Goal: Contribute content: Add original content to the website for others to see

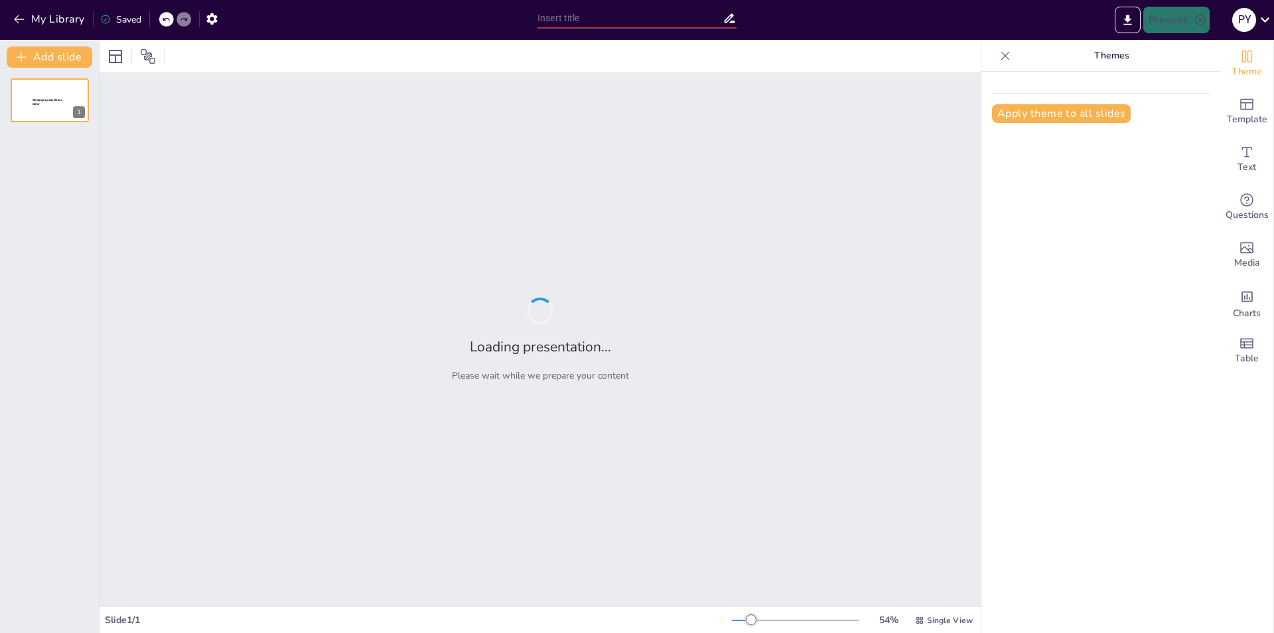
type input "Strategic Aims and Objectives for Effective Rugby Training in Primary Education"
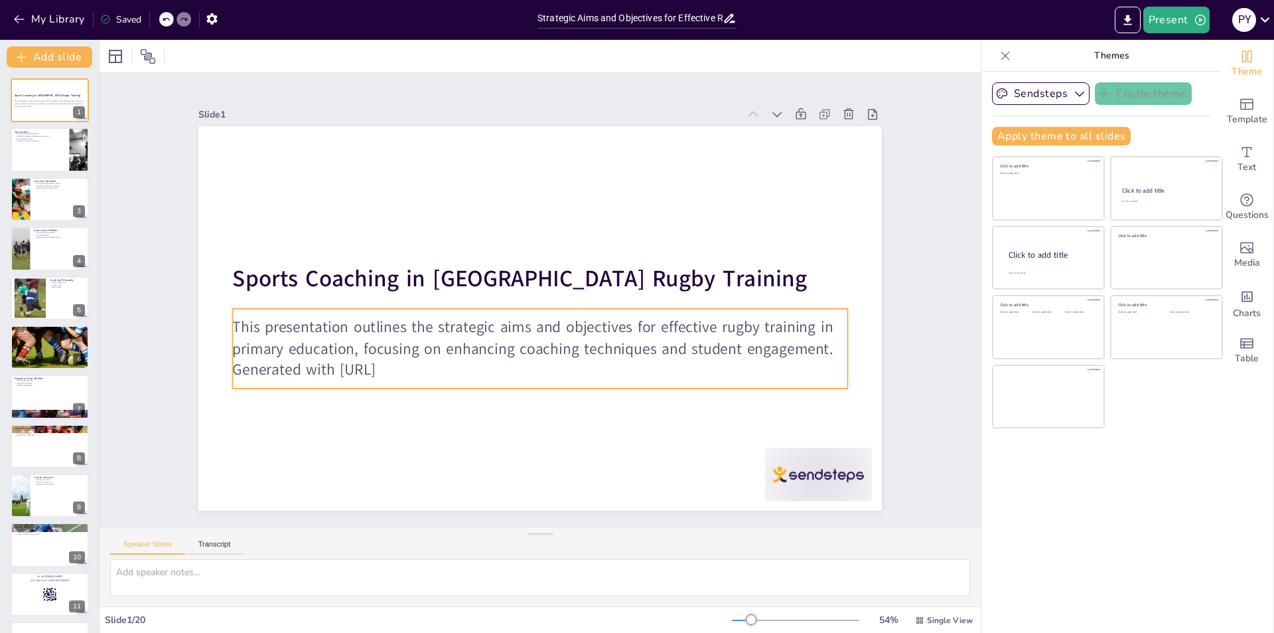
checkbox input "true"
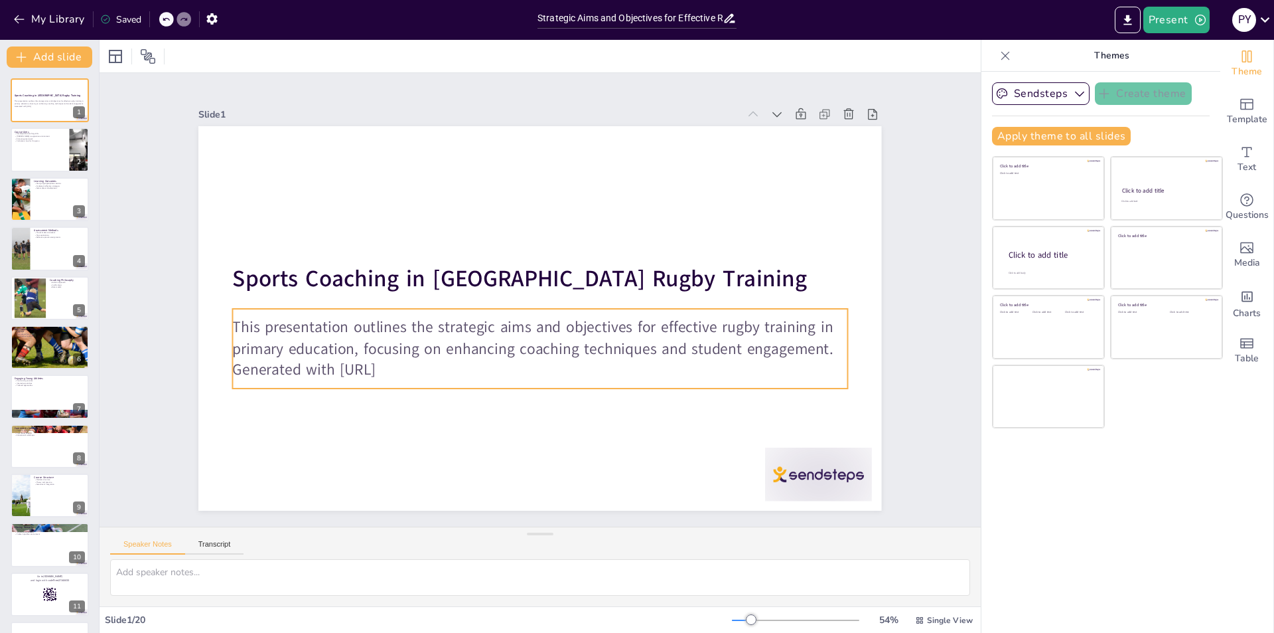
checkbox input "true"
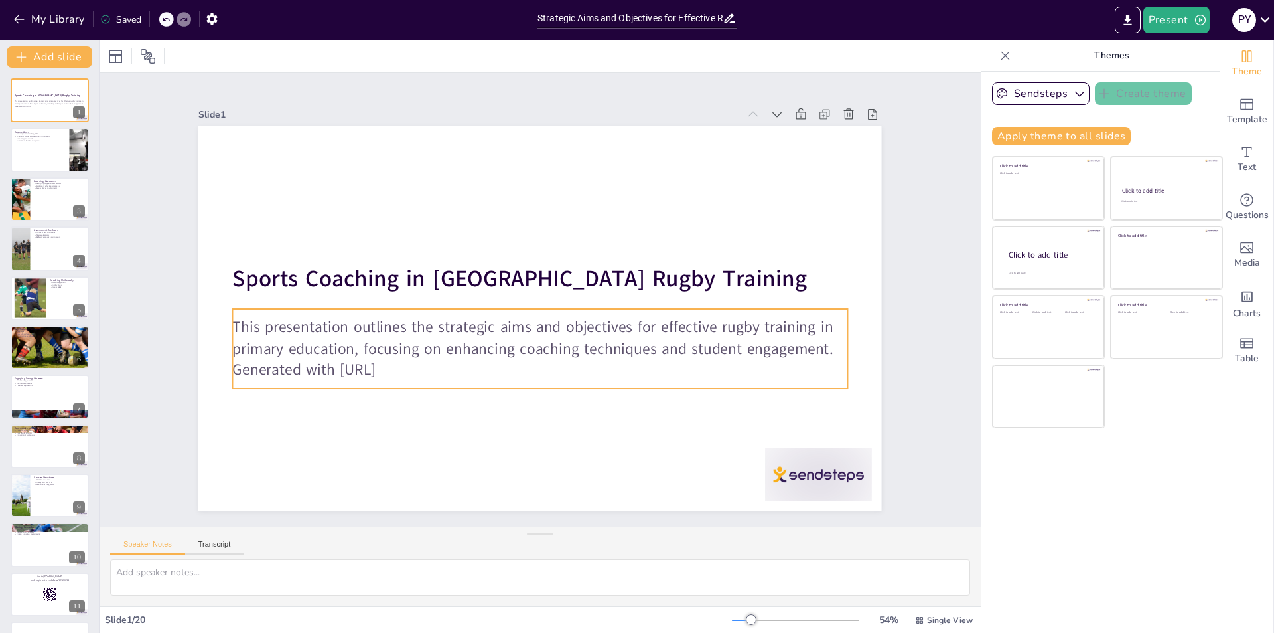
checkbox input "true"
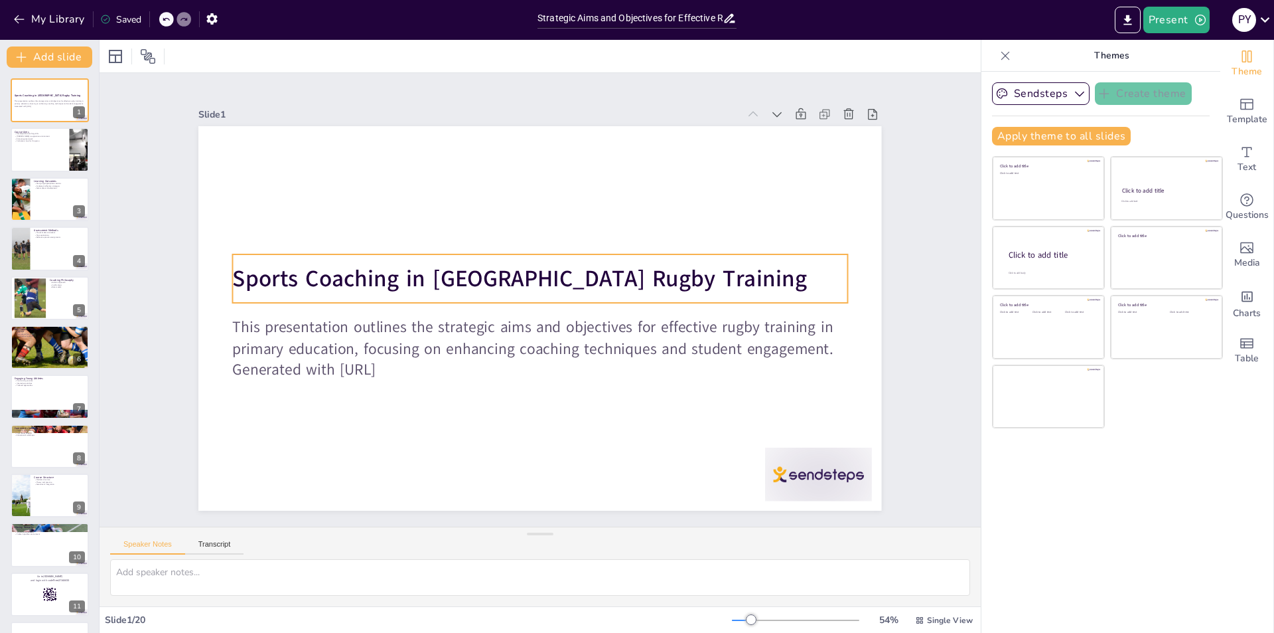
checkbox input "true"
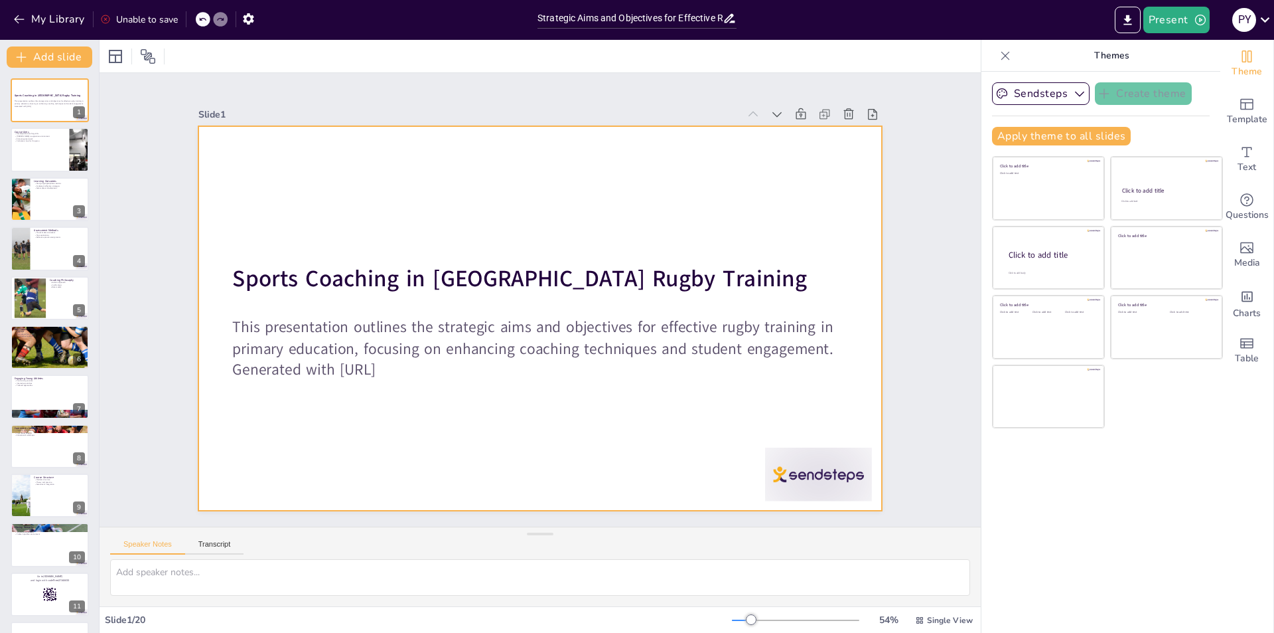
checkbox input "true"
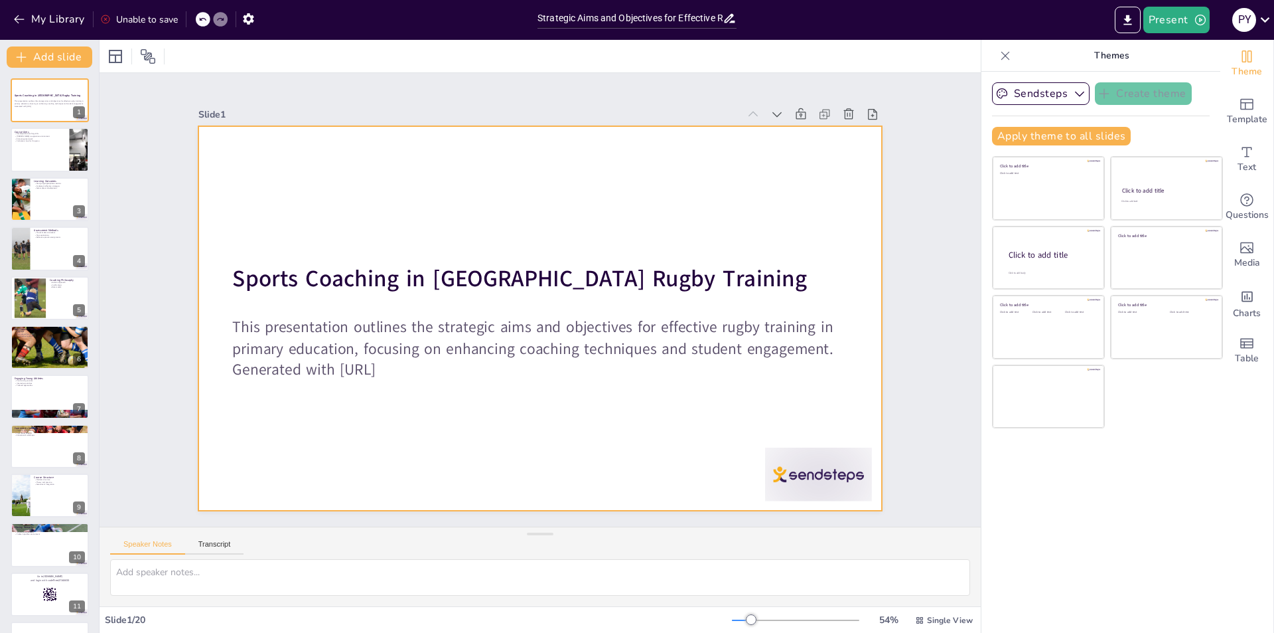
checkbox input "true"
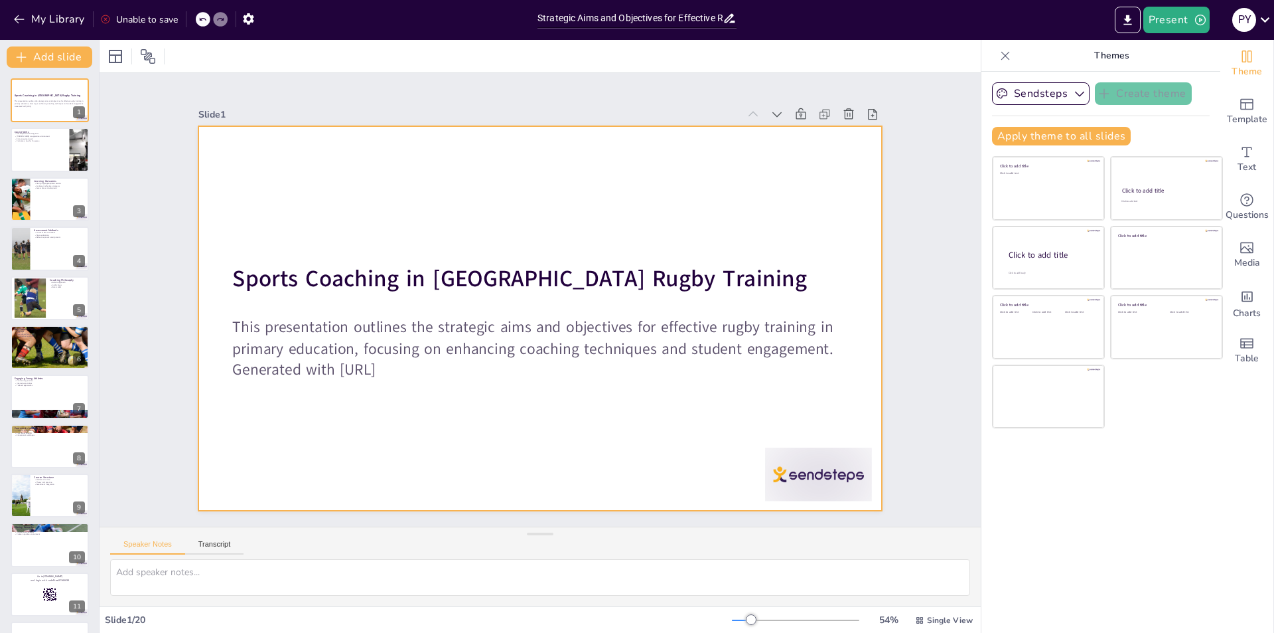
checkbox input "true"
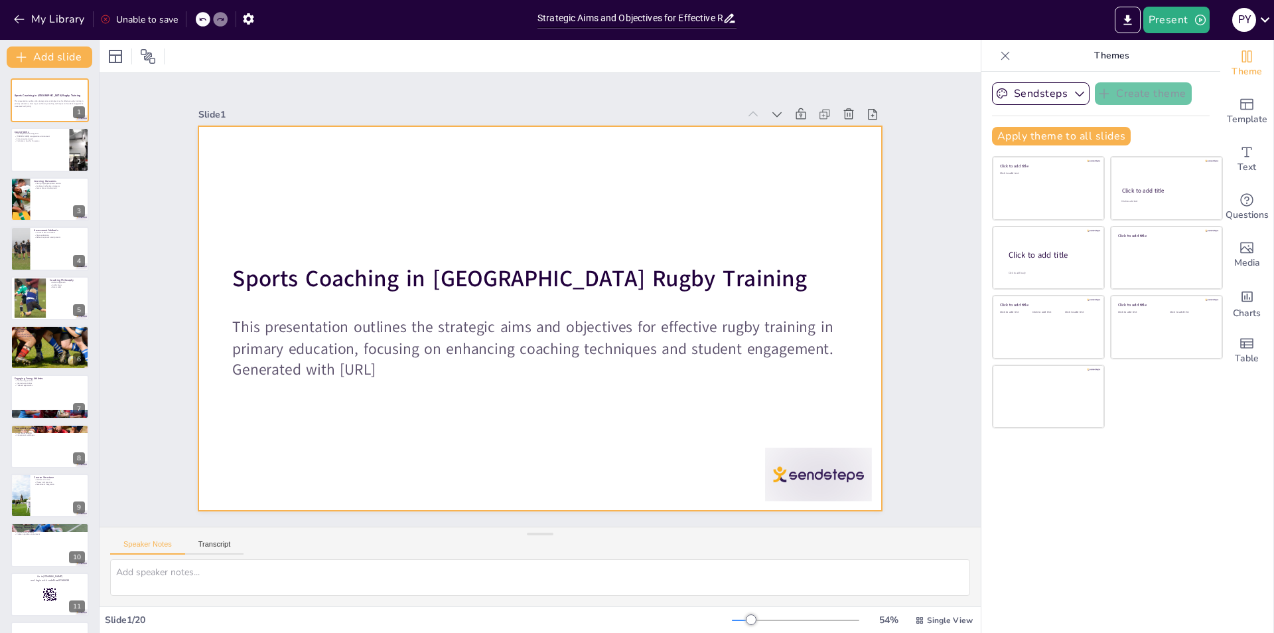
checkbox input "true"
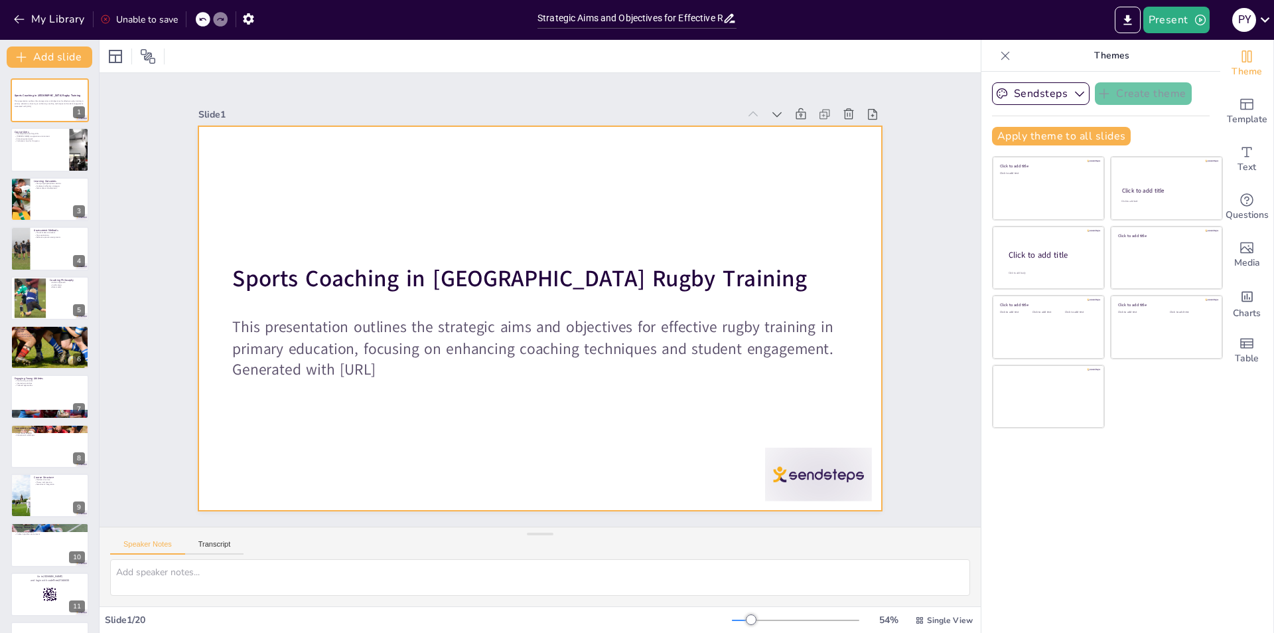
checkbox input "true"
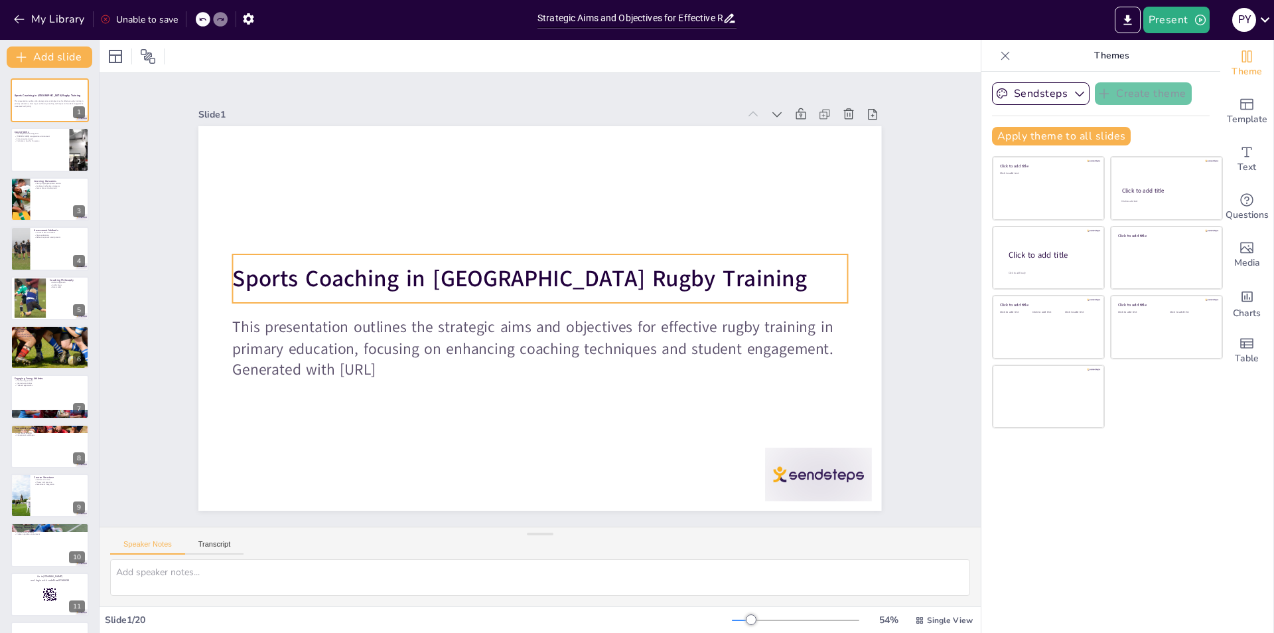
checkbox input "true"
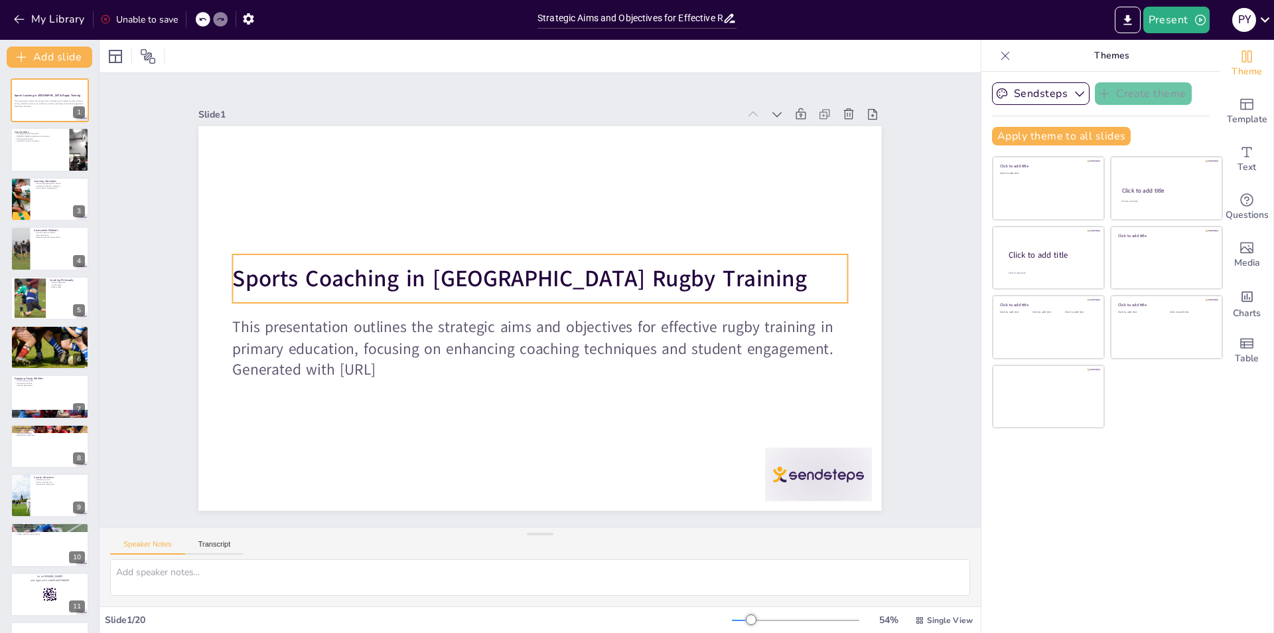
checkbox input "true"
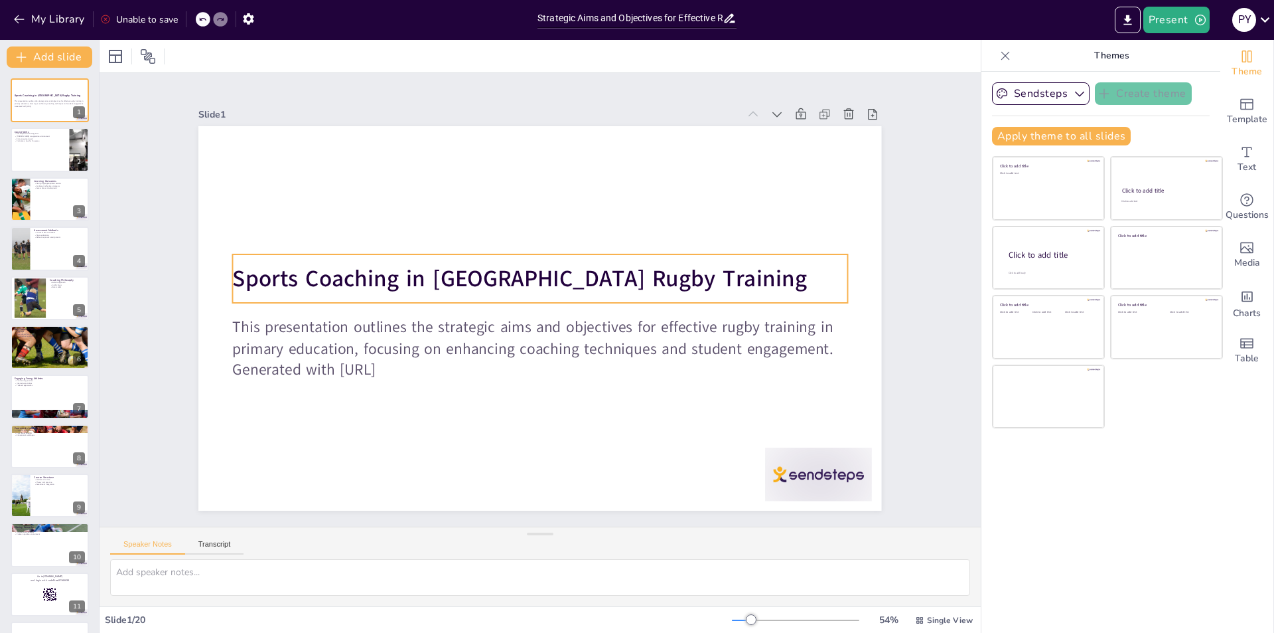
checkbox input "true"
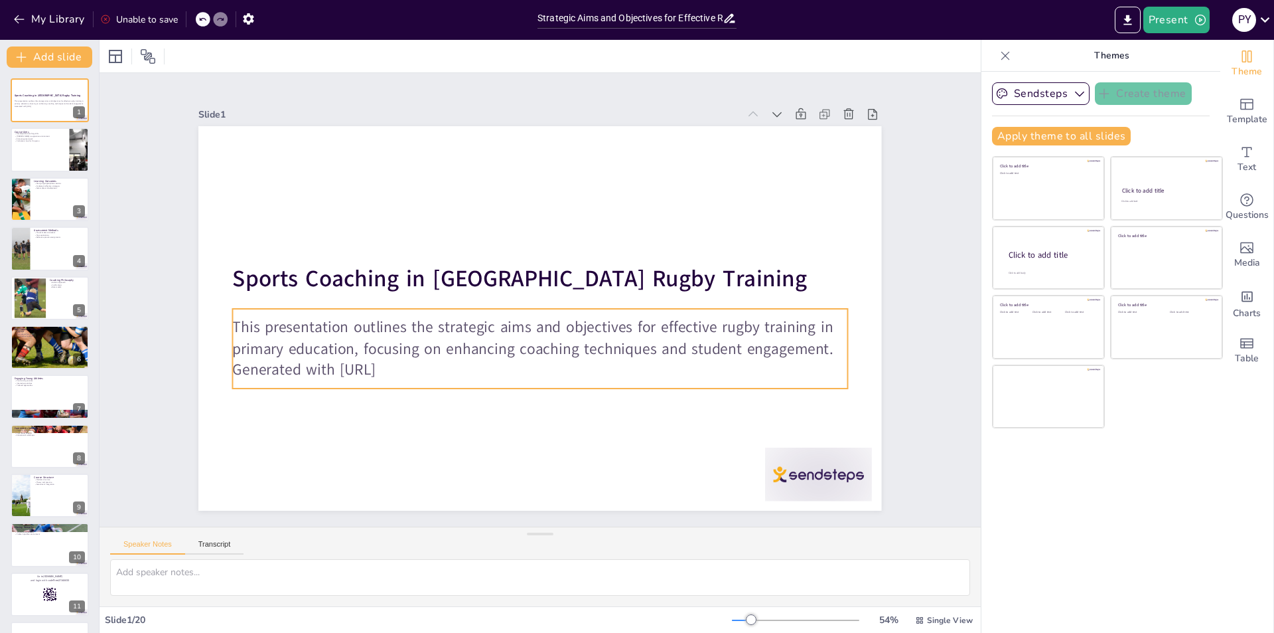
checkbox input "true"
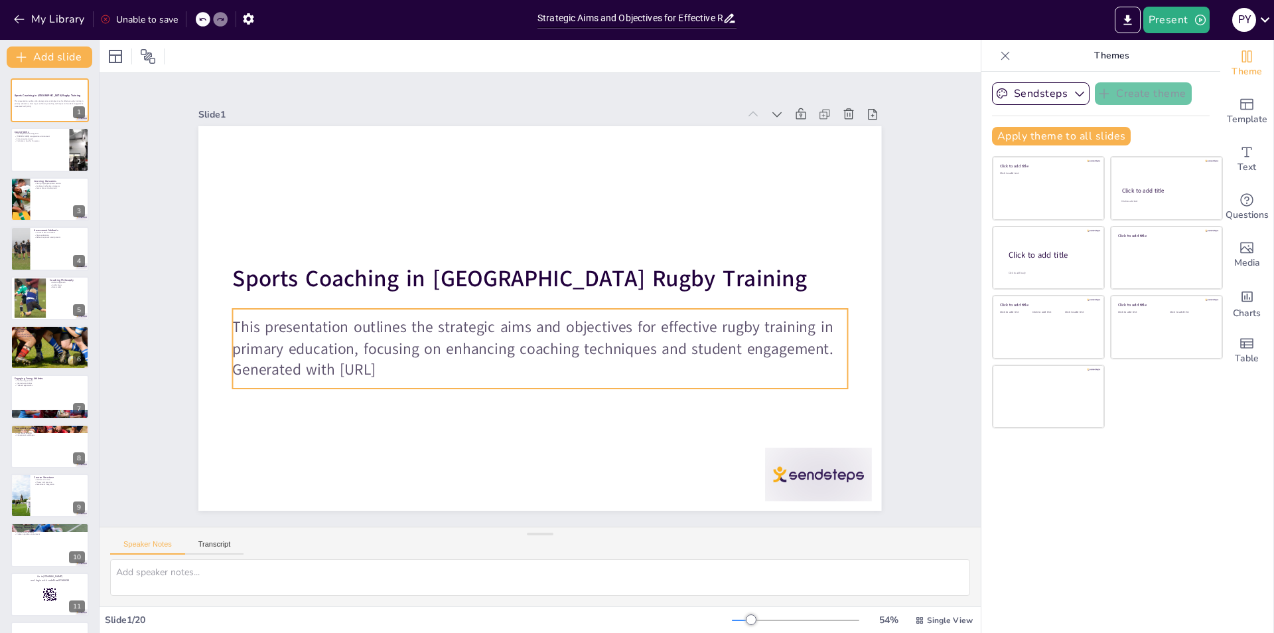
checkbox input "true"
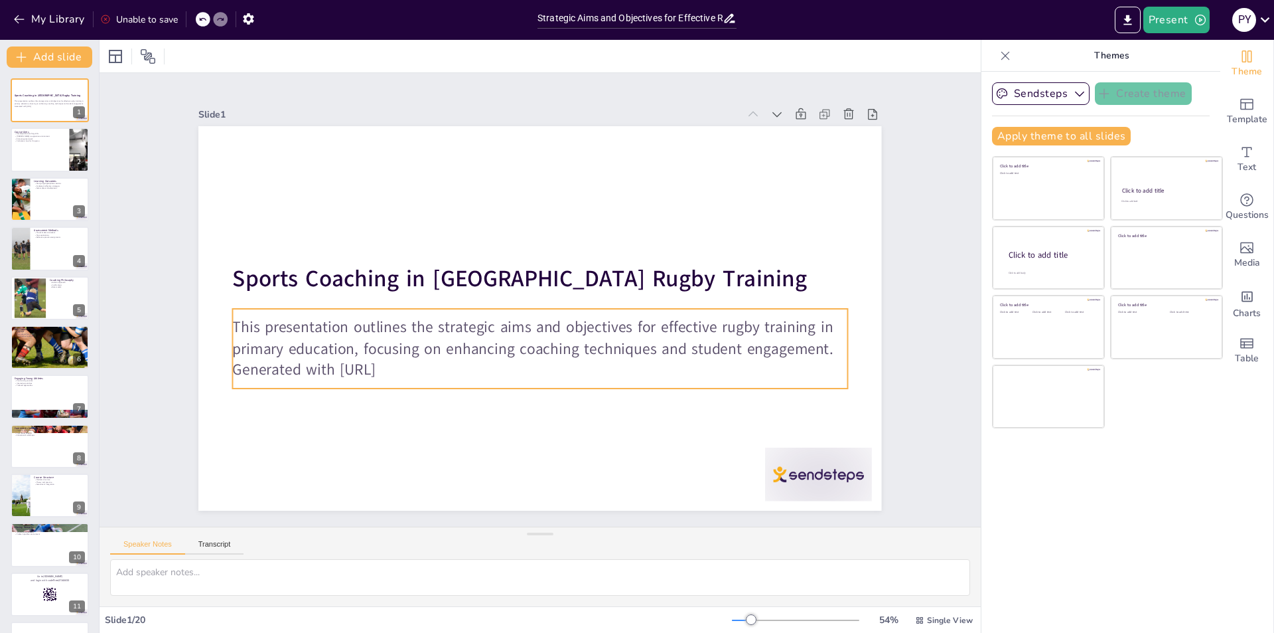
checkbox input "true"
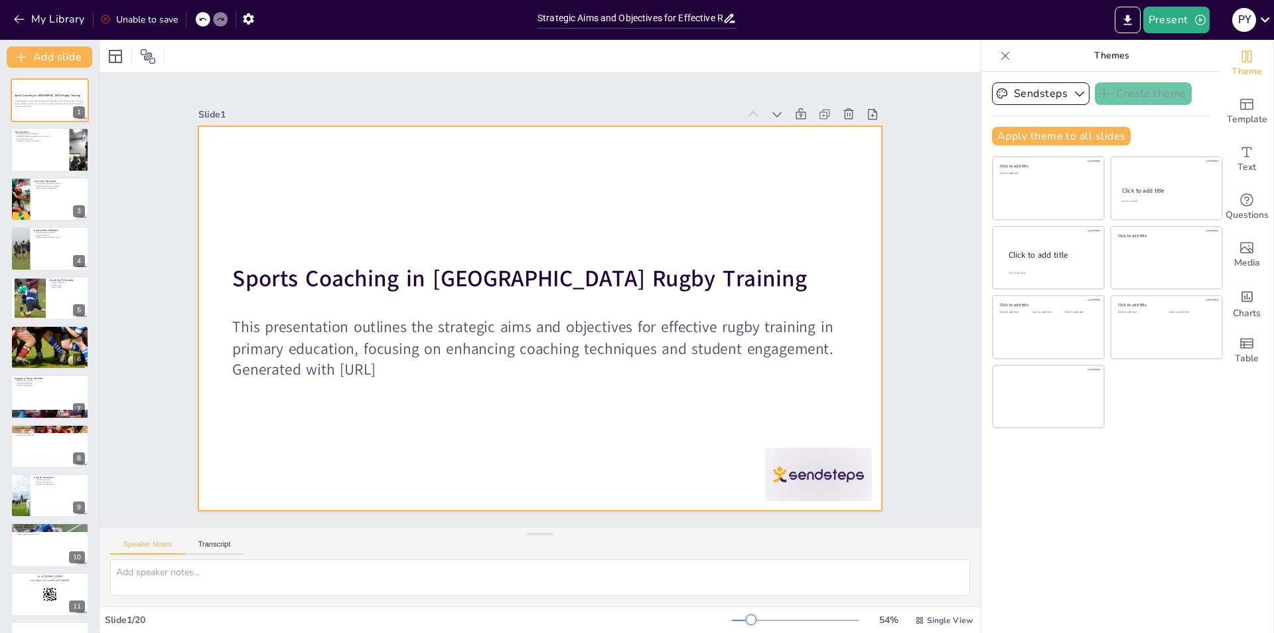
checkbox input "true"
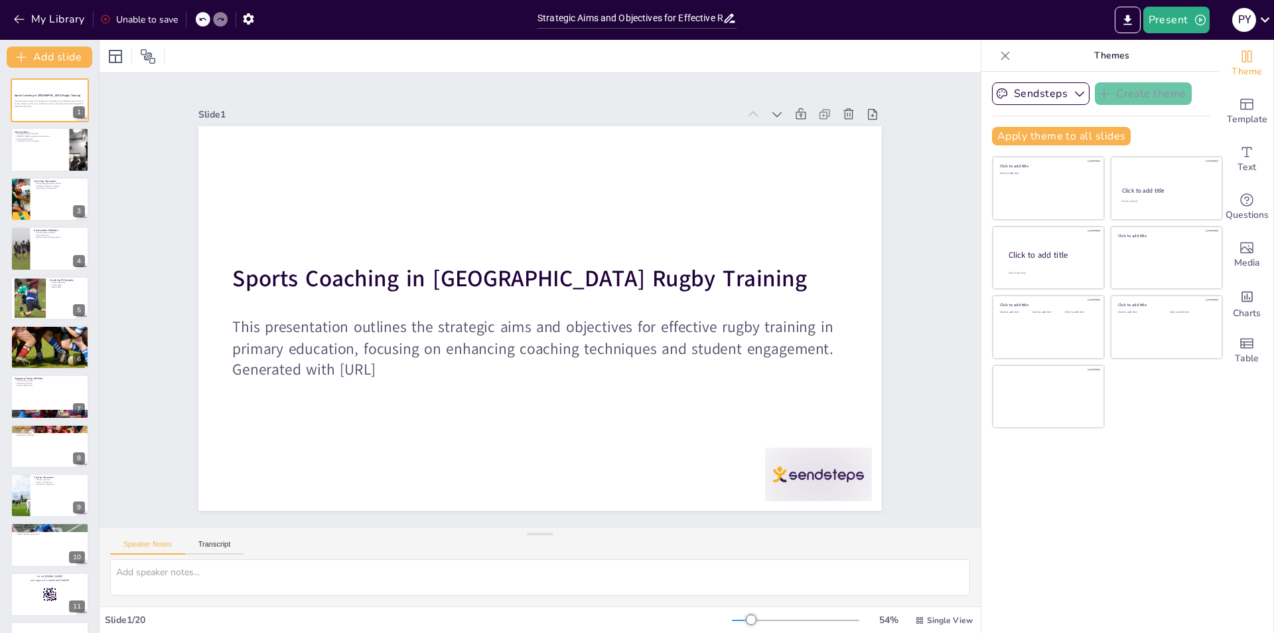
checkbox input "true"
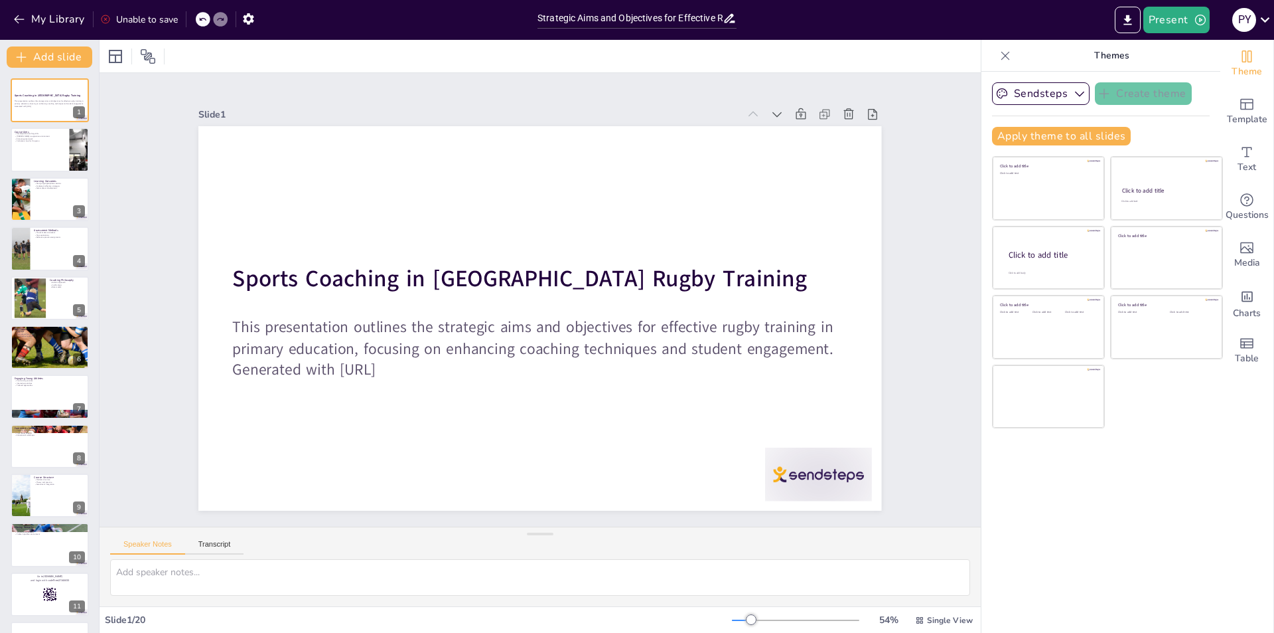
checkbox input "true"
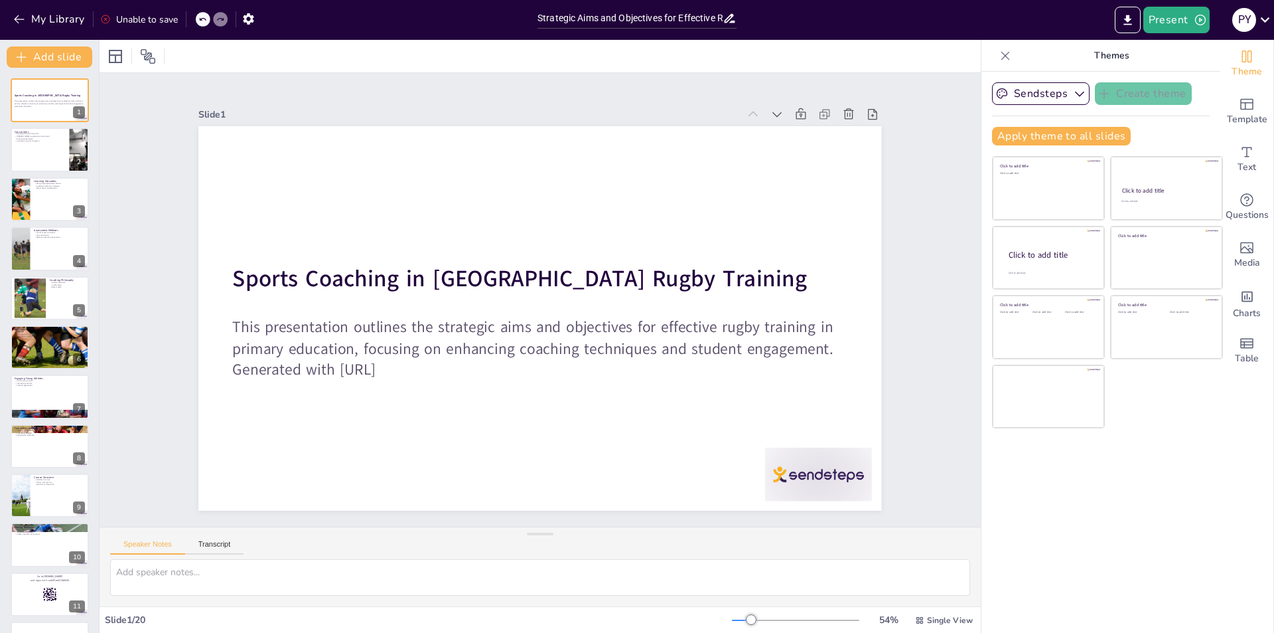
checkbox input "true"
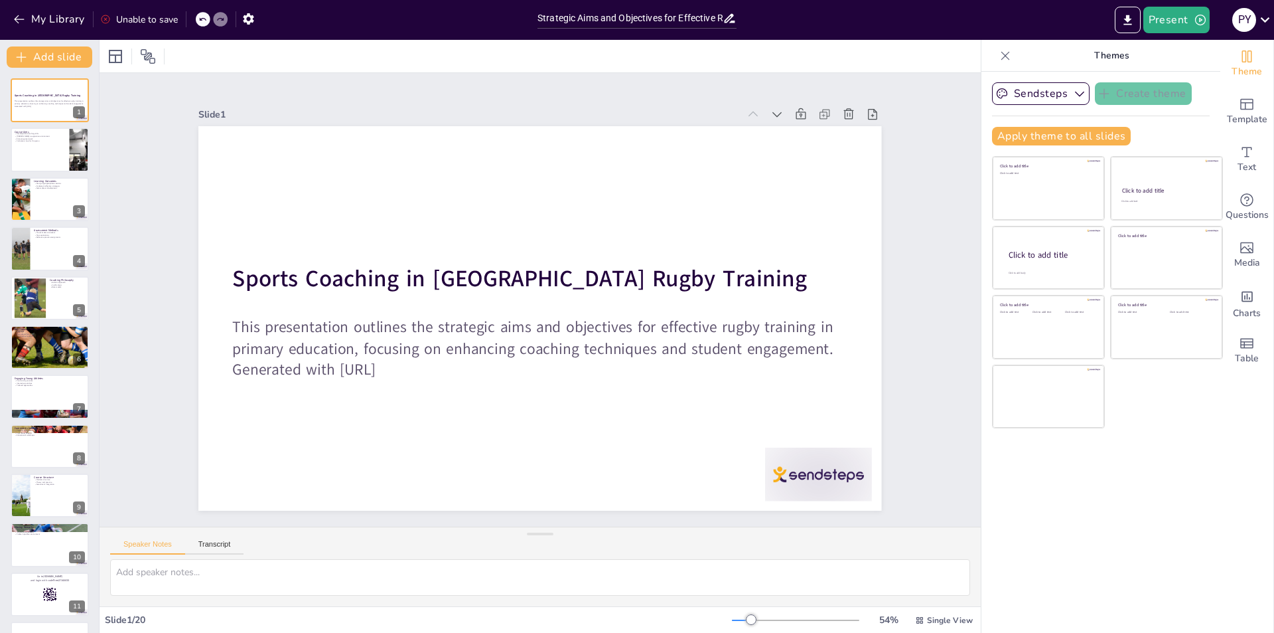
checkbox input "true"
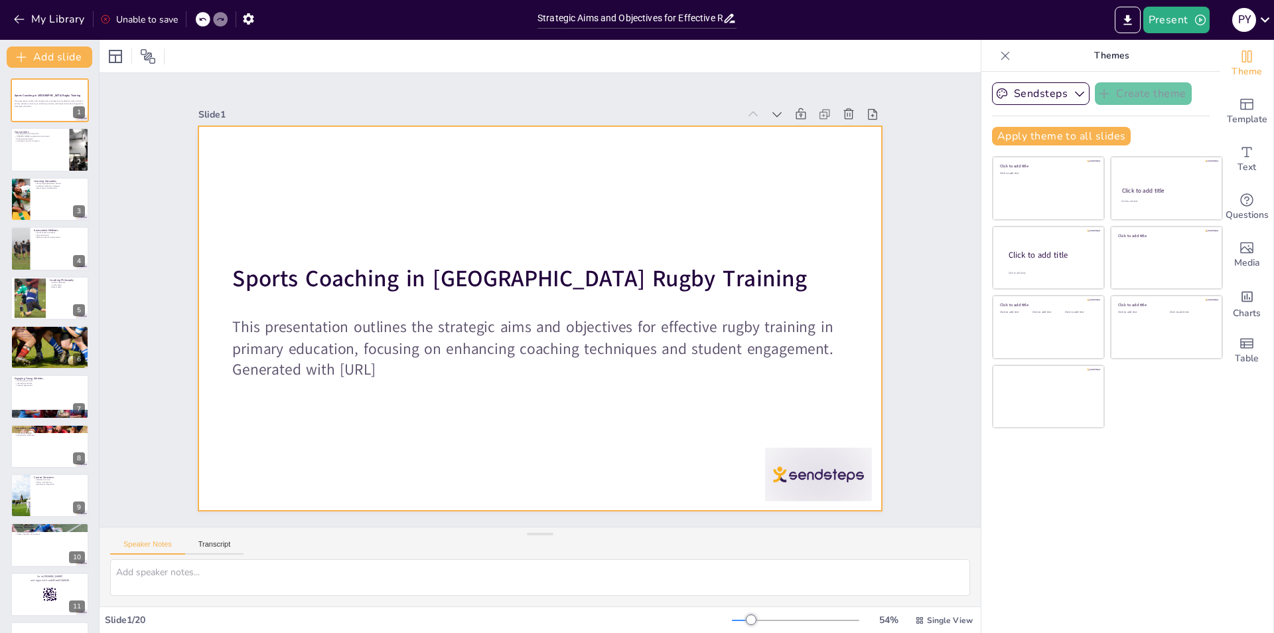
checkbox input "true"
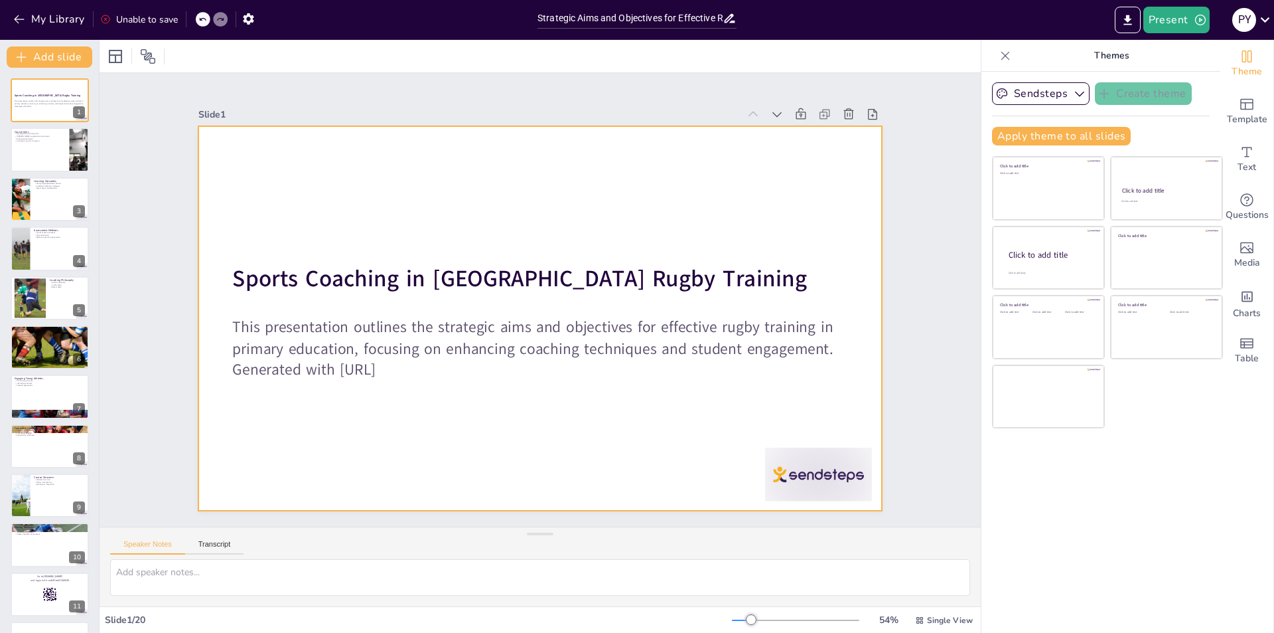
checkbox input "true"
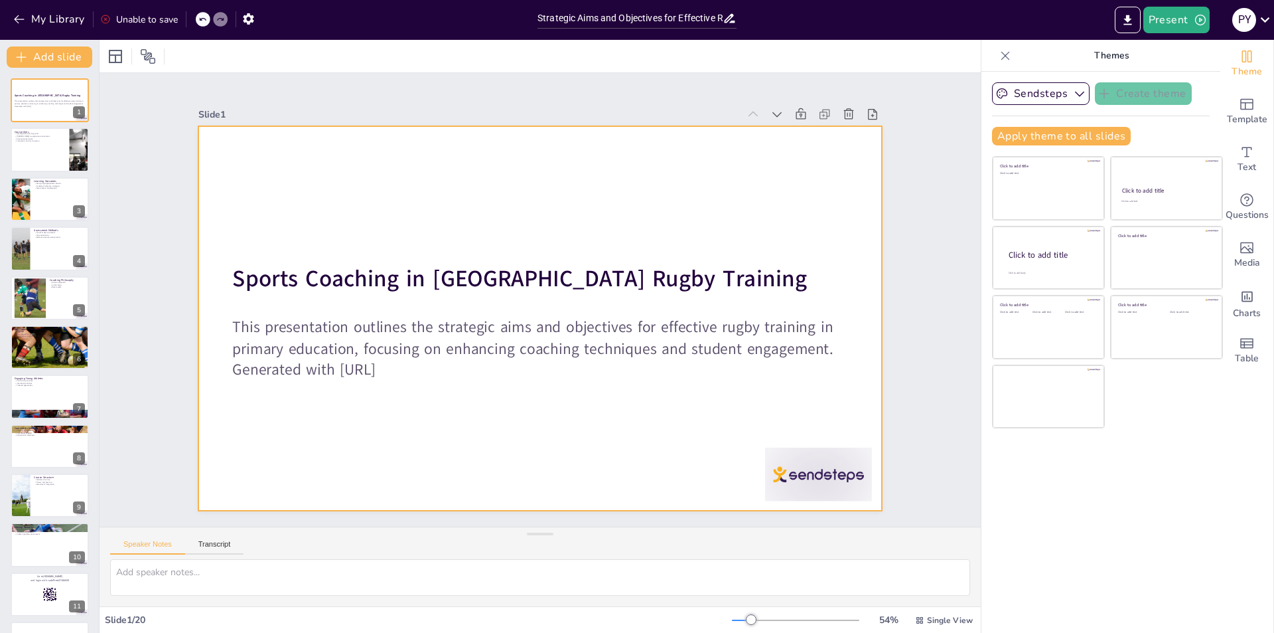
checkbox input "true"
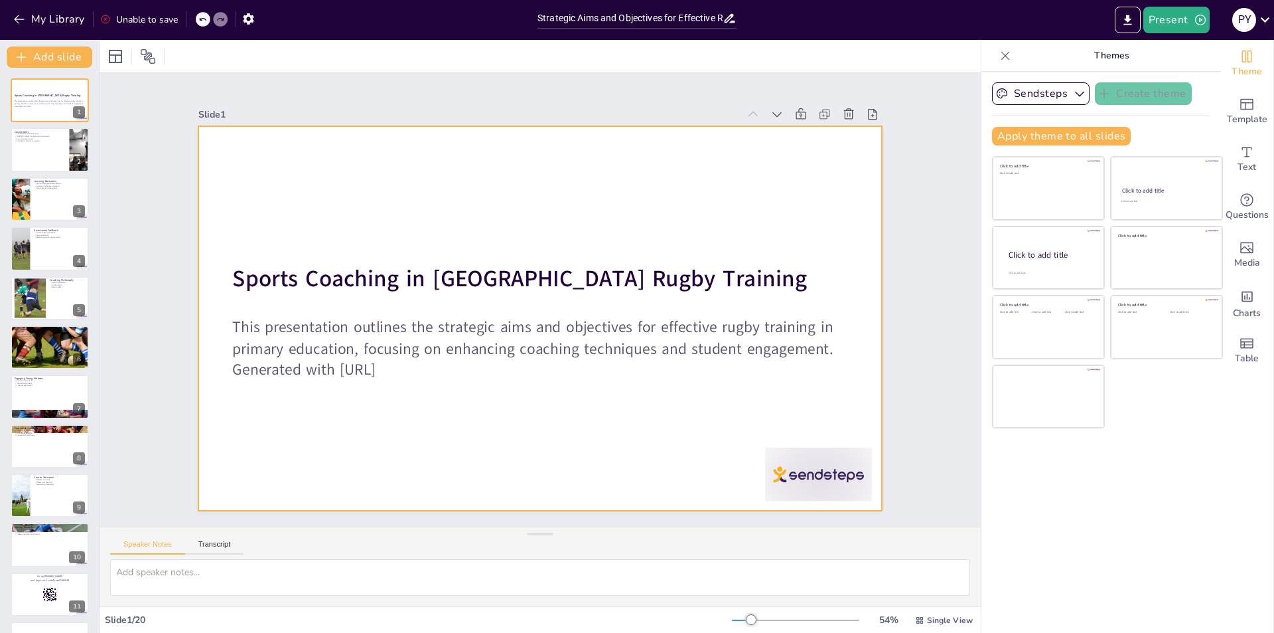
checkbox input "true"
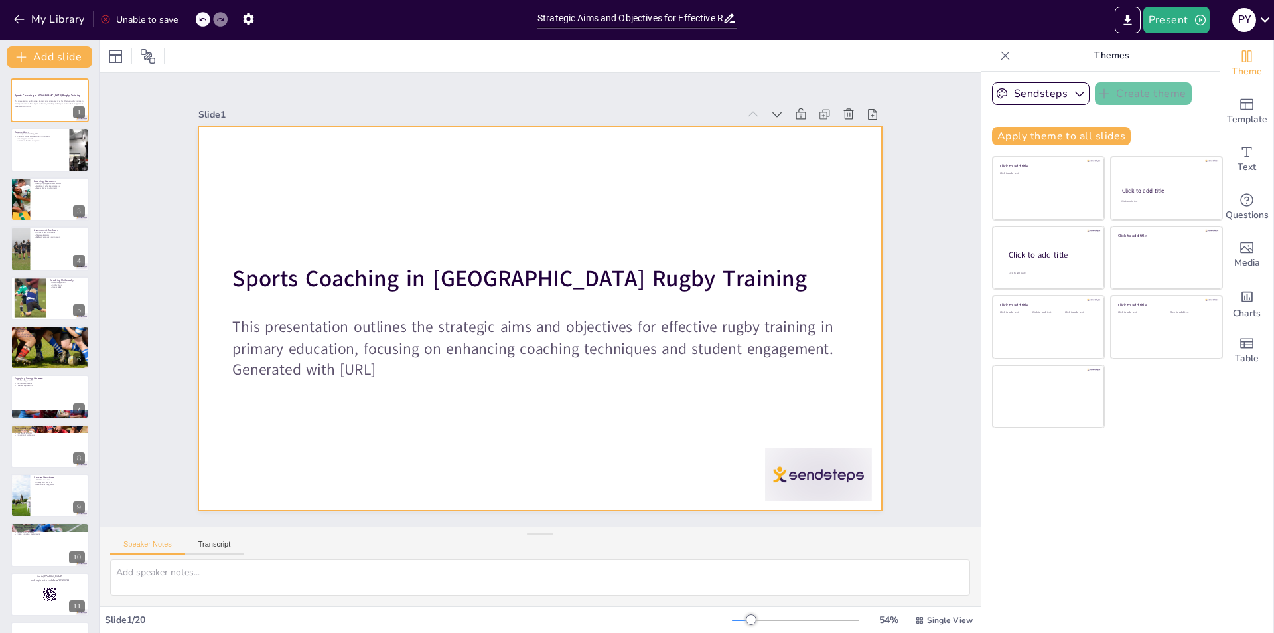
checkbox input "true"
